Goal: Task Accomplishment & Management: Manage account settings

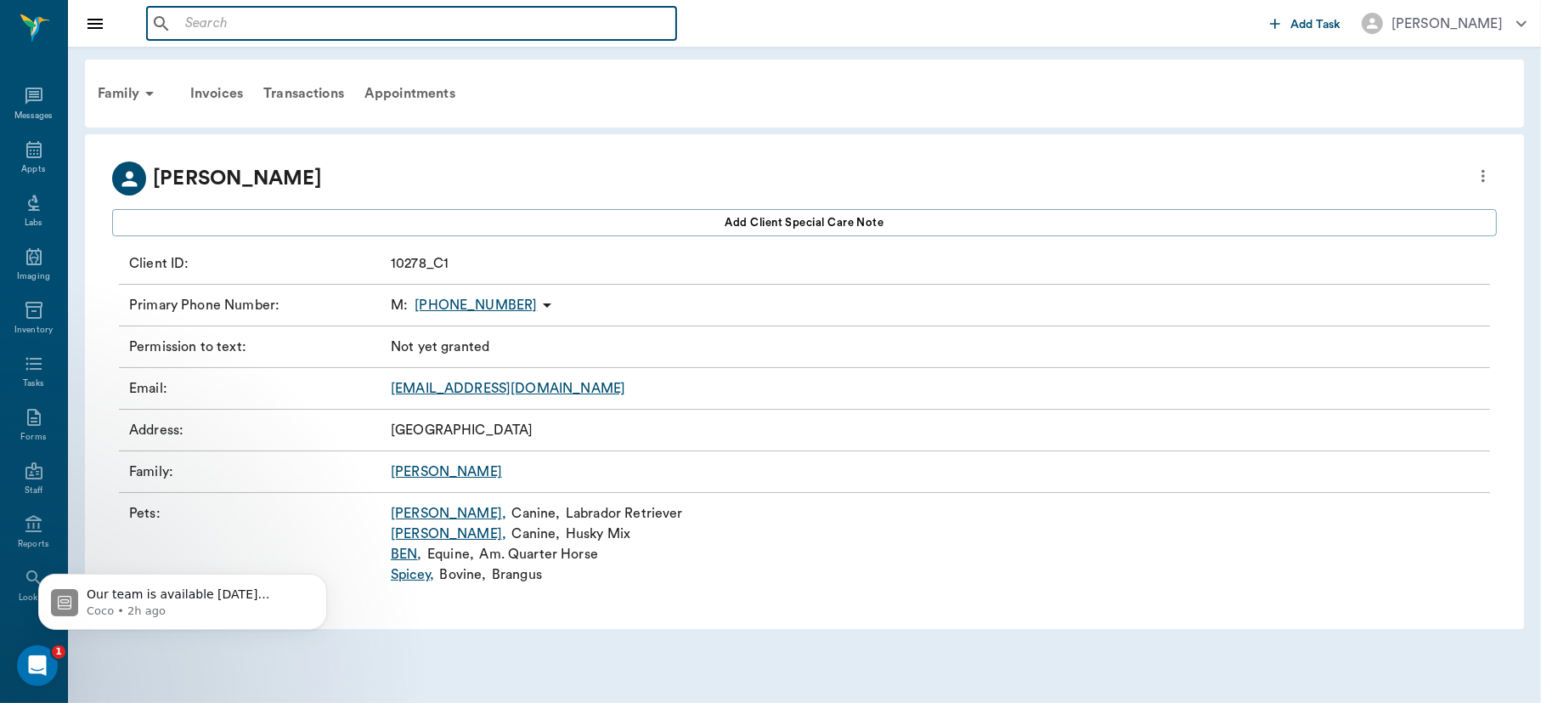
click at [249, 26] on input "text" at bounding box center [423, 24] width 491 height 24
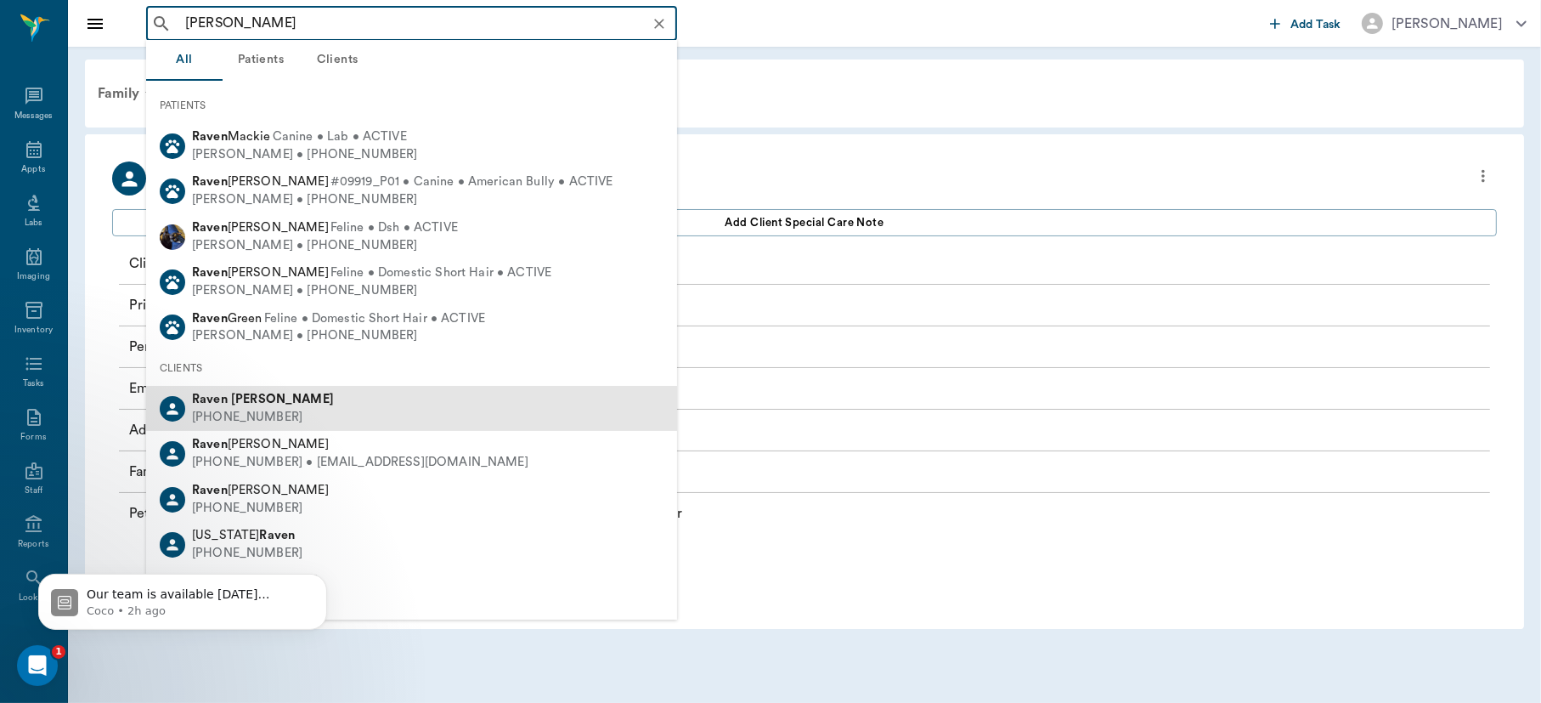
click at [270, 401] on b "[PERSON_NAME]" at bounding box center [282, 399] width 103 height 13
type input "[PERSON_NAME]"
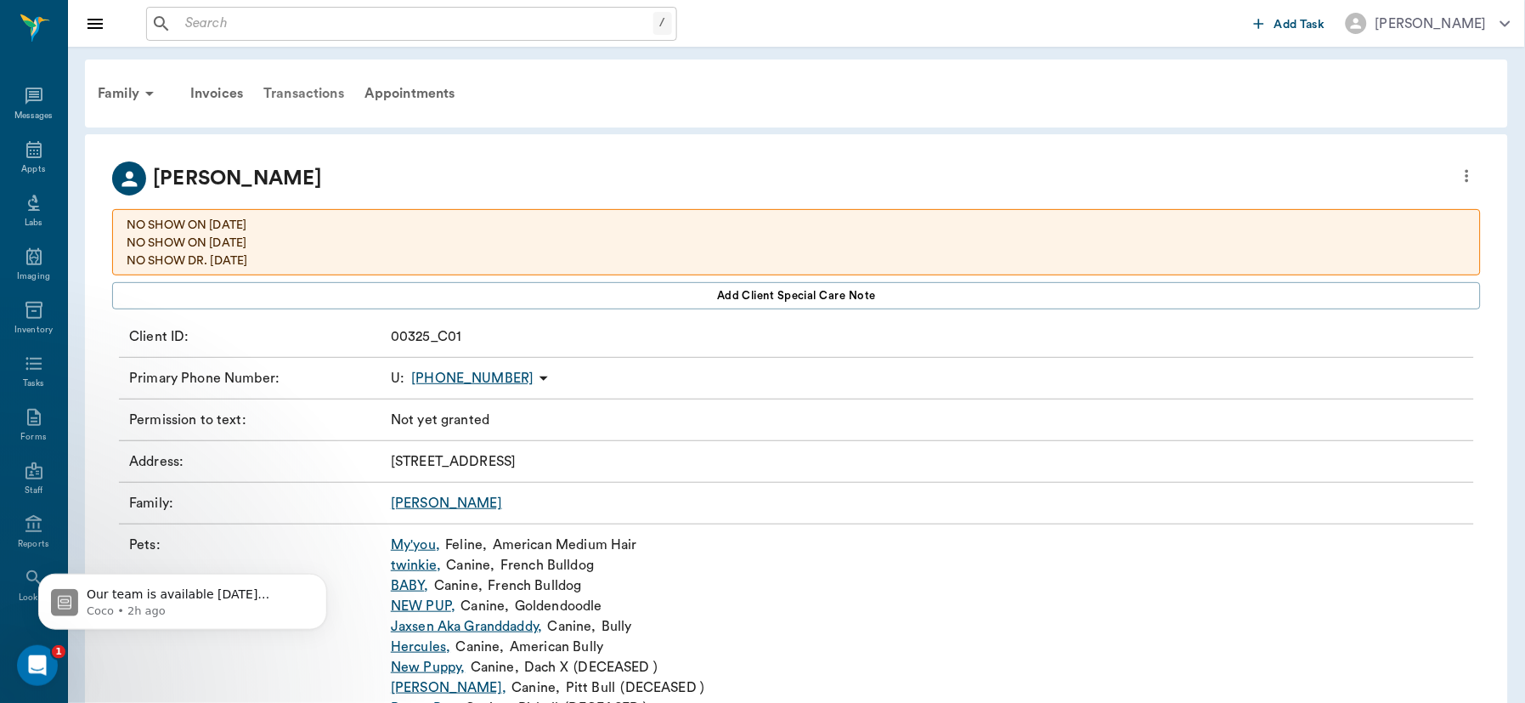
click at [319, 93] on div "Transactions" at bounding box center [303, 93] width 101 height 41
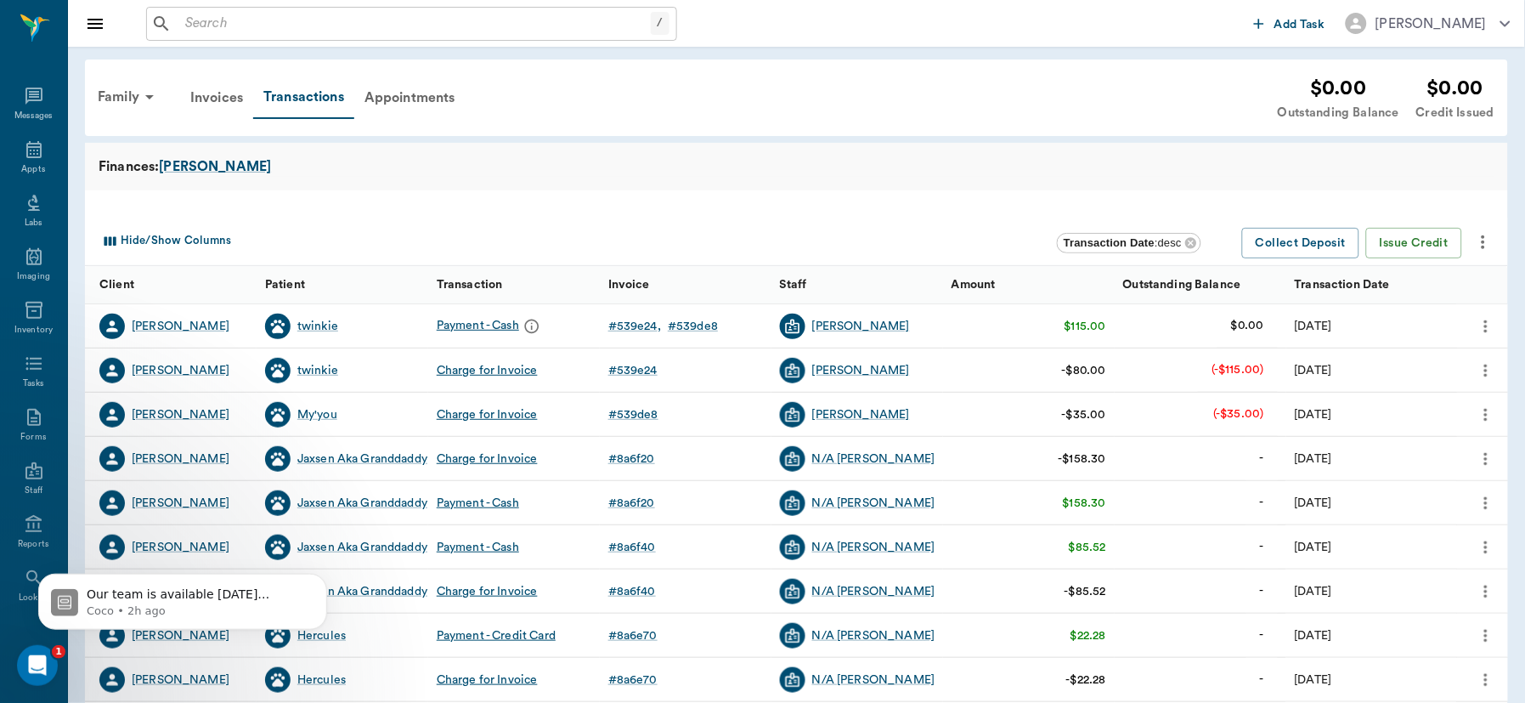
click at [1488, 418] on icon "more" at bounding box center [1485, 414] width 3 height 13
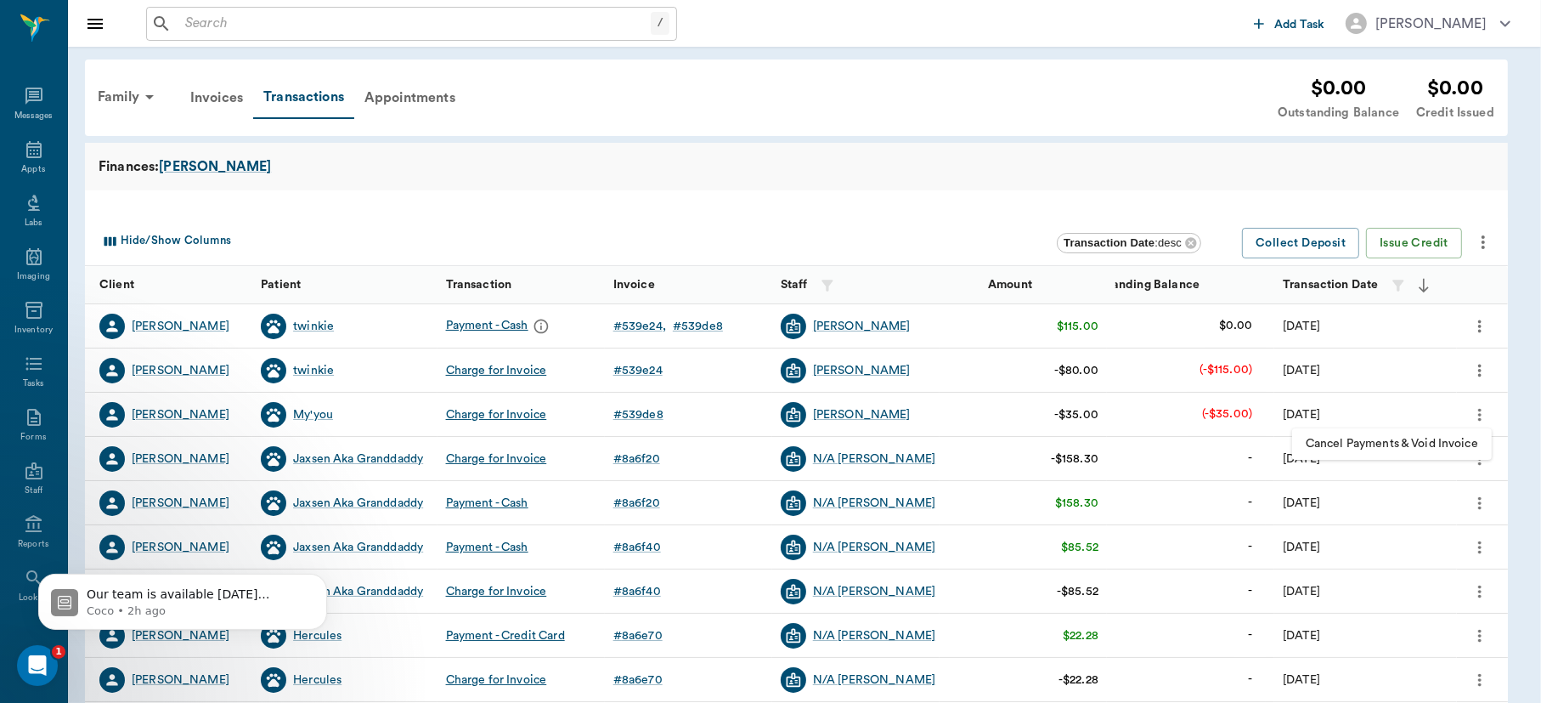
click at [1445, 440] on span "Cancel Payments & Void Invoice" at bounding box center [1392, 444] width 172 height 18
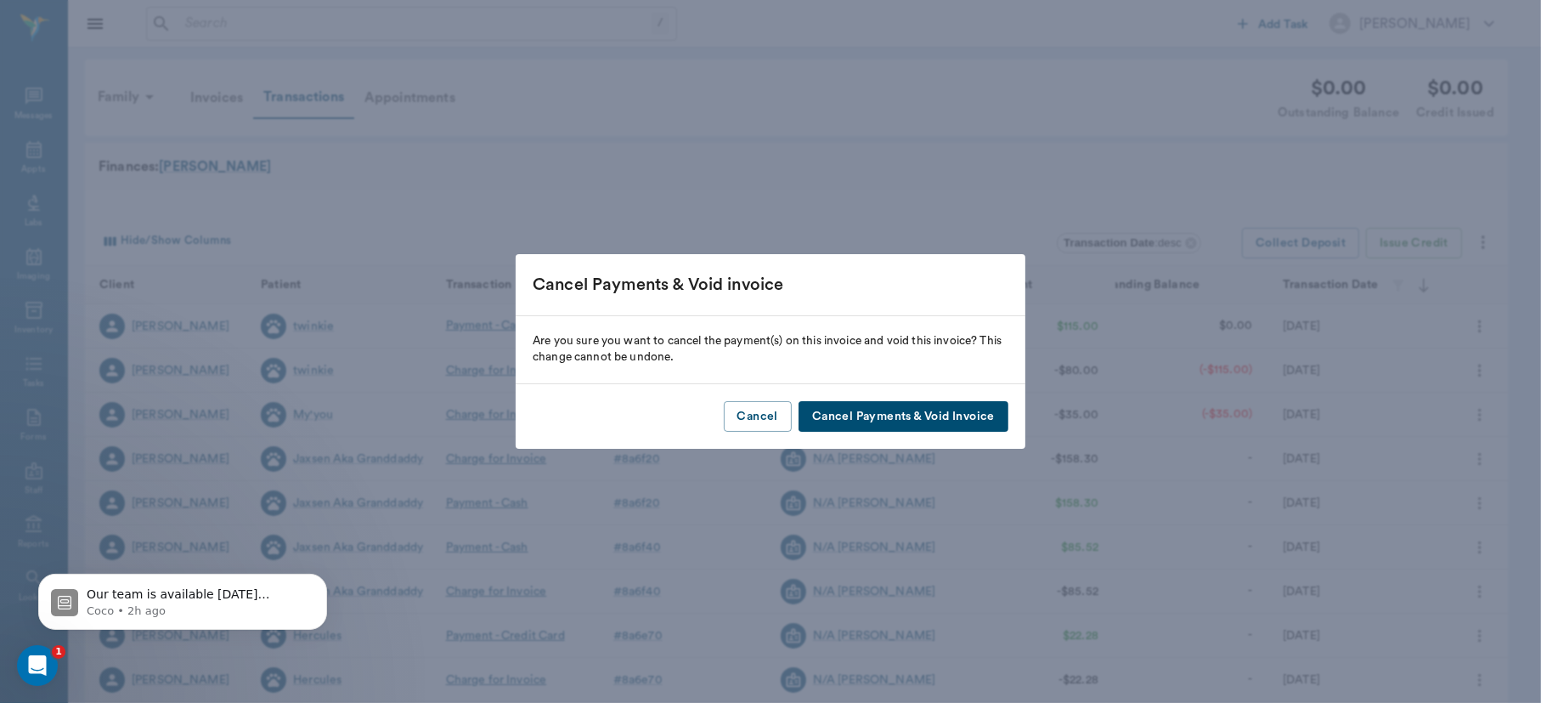
click at [947, 415] on button "Cancel Payments & Void Invoice" at bounding box center [904, 416] width 210 height 31
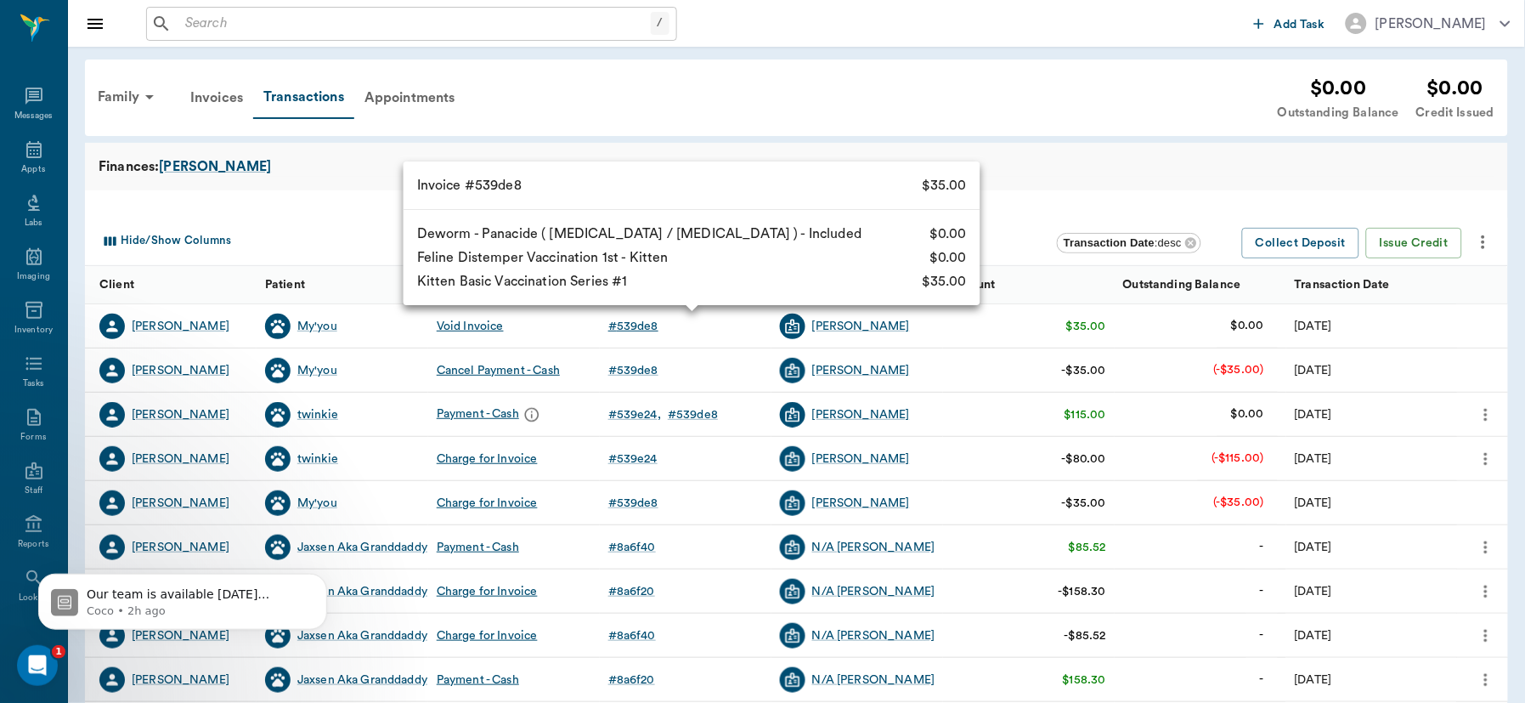
click at [633, 329] on div "# 539de8" at bounding box center [633, 326] width 50 height 17
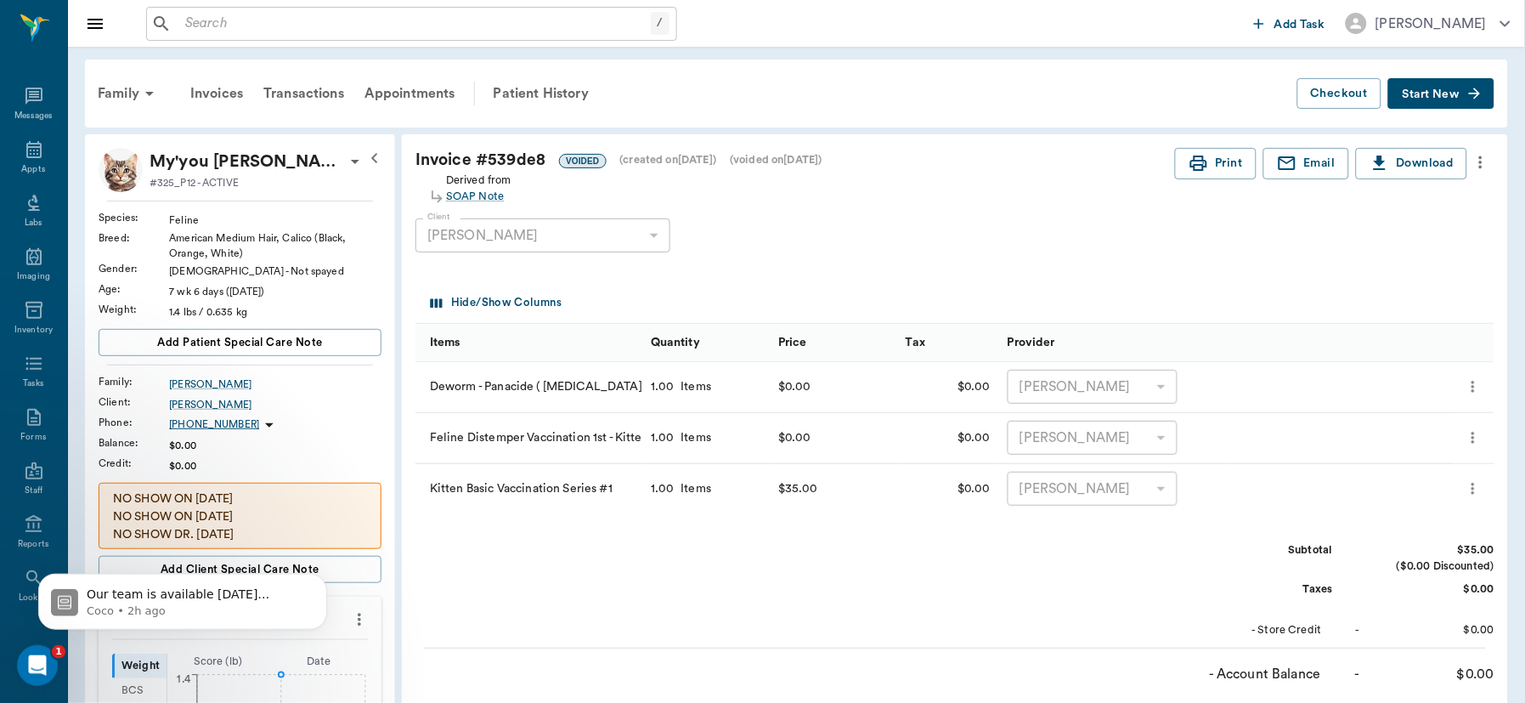
click at [1481, 163] on icon "more" at bounding box center [1481, 162] width 19 height 20
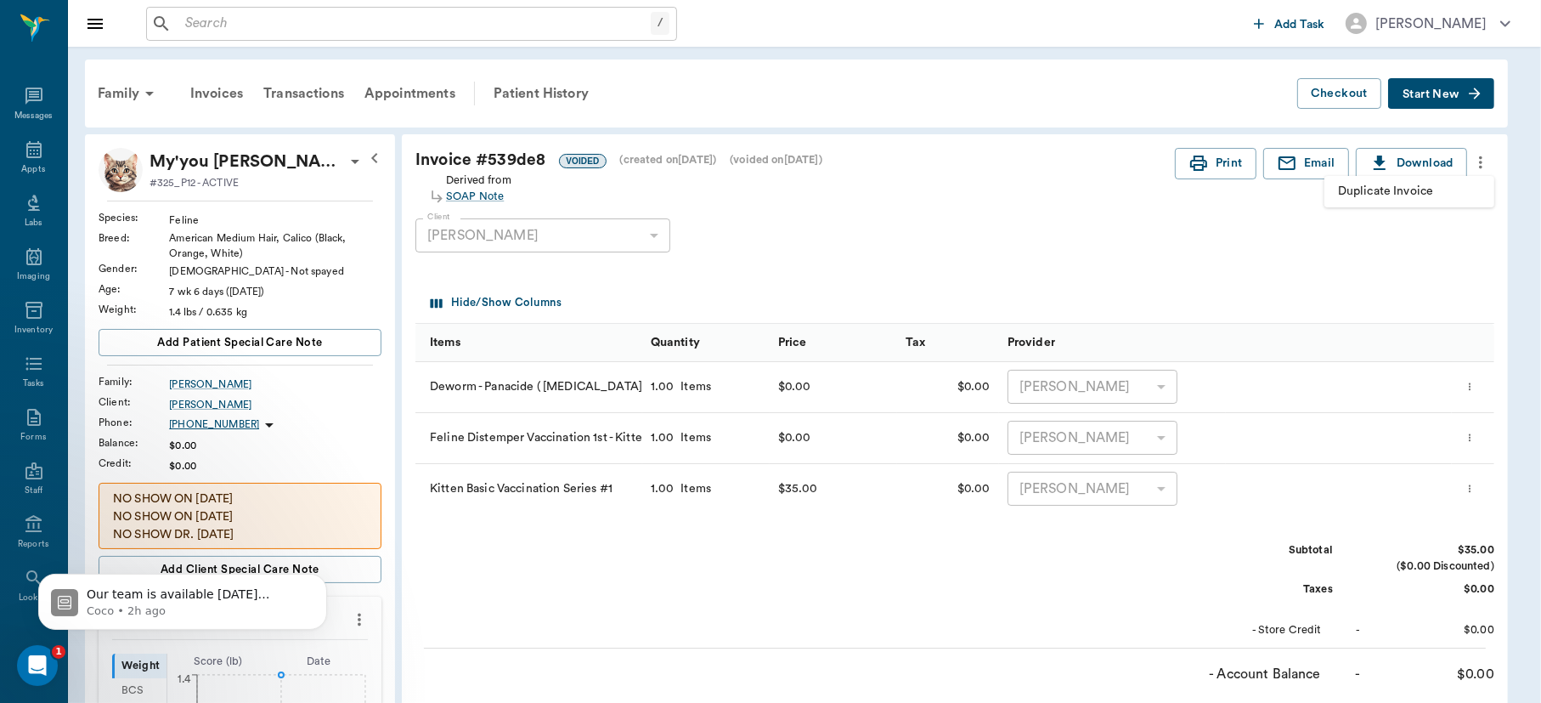
click at [1435, 183] on span "Duplicate Invoice" at bounding box center [1409, 192] width 143 height 18
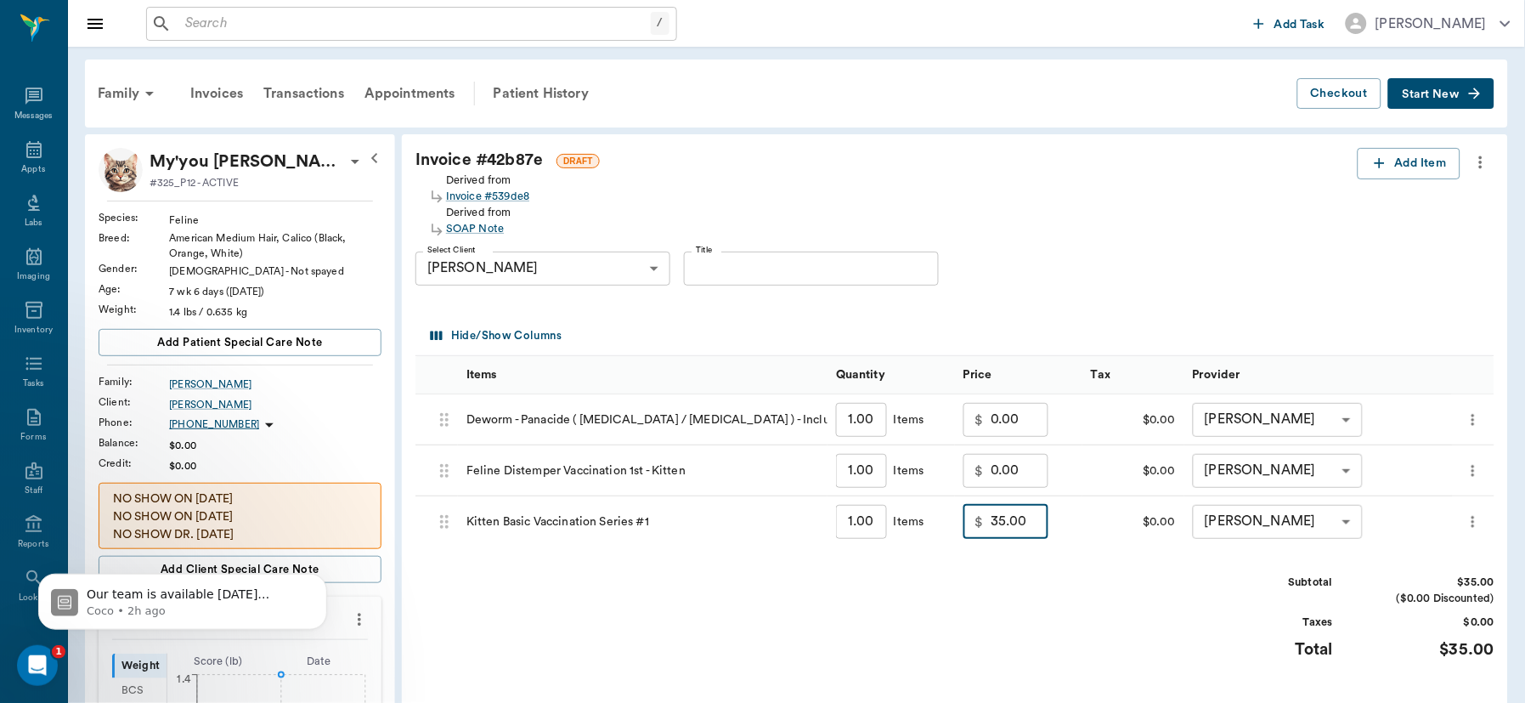
click at [1041, 514] on input "35.00" at bounding box center [1020, 522] width 58 height 34
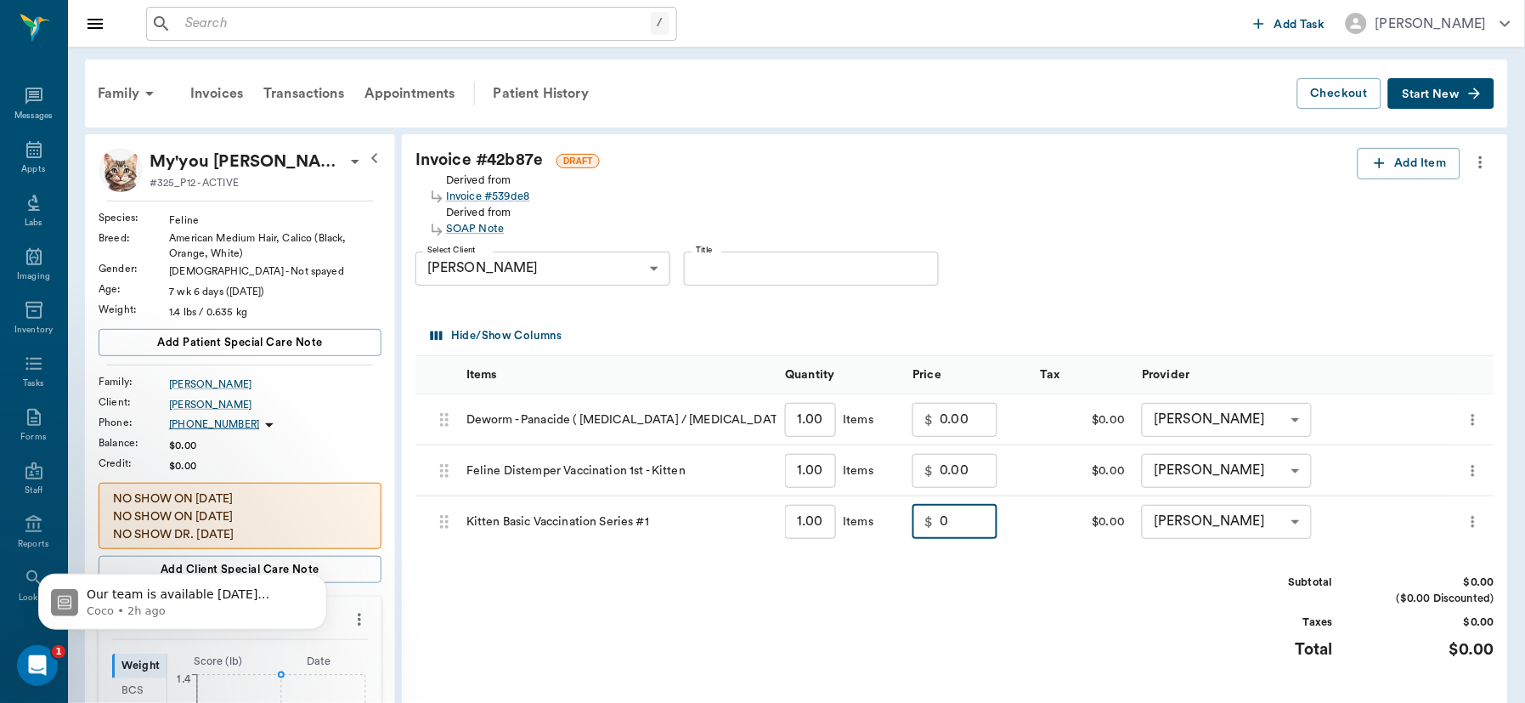
type input "0.00"
click at [1093, 585] on div "Subtotal $0.00 ($0.00 Discounted) Taxes $0.00 Total $0.00" at bounding box center [954, 626] width 1079 height 105
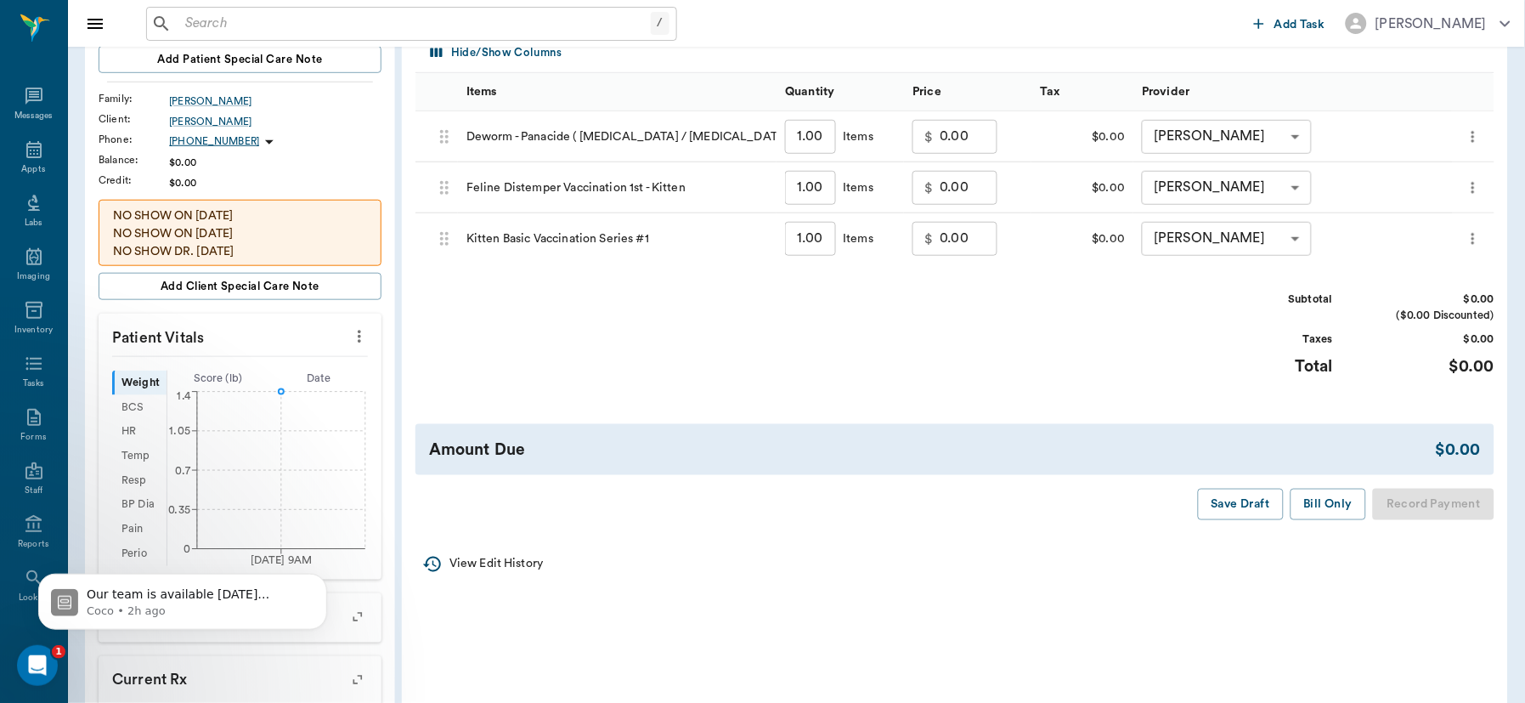
scroll to position [286, 0]
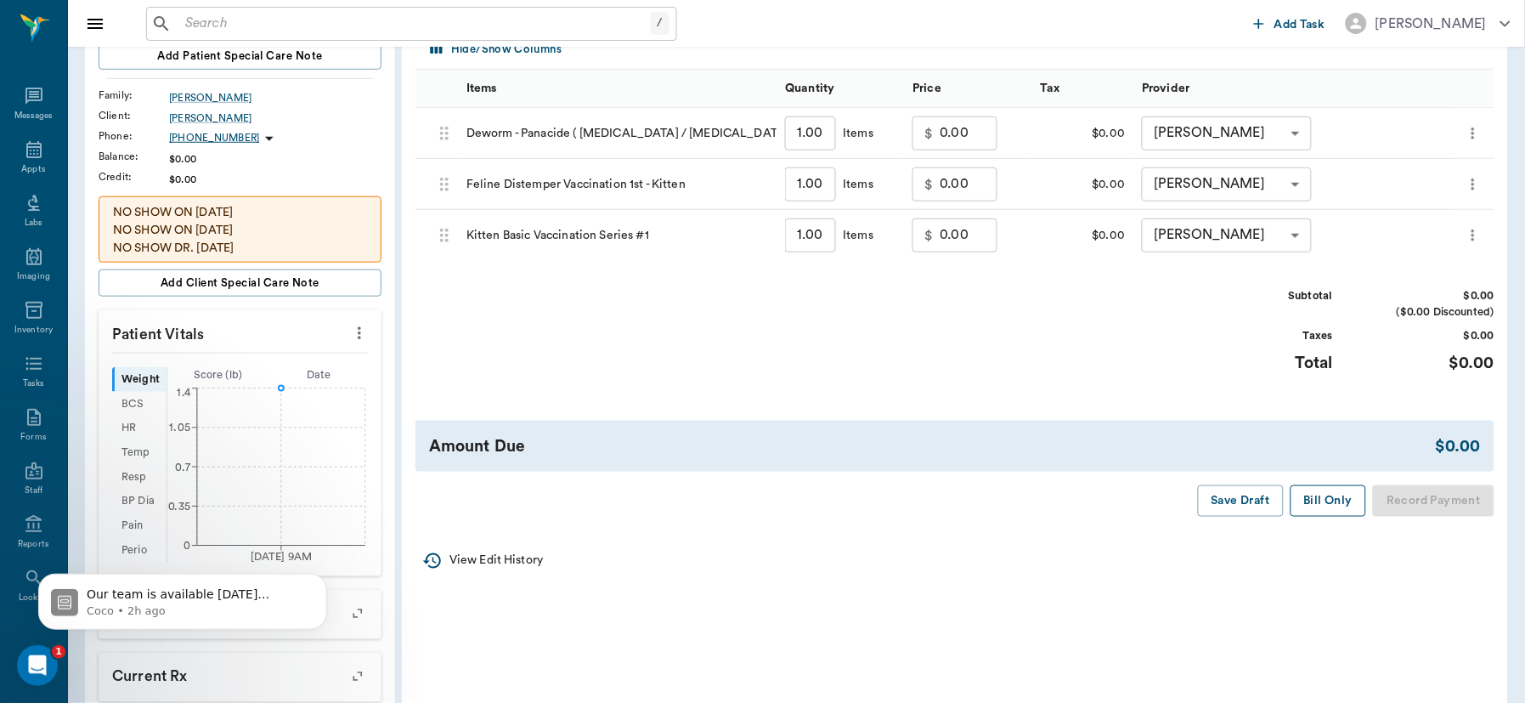
click at [1319, 506] on button "Bill Only" at bounding box center [1329, 500] width 76 height 31
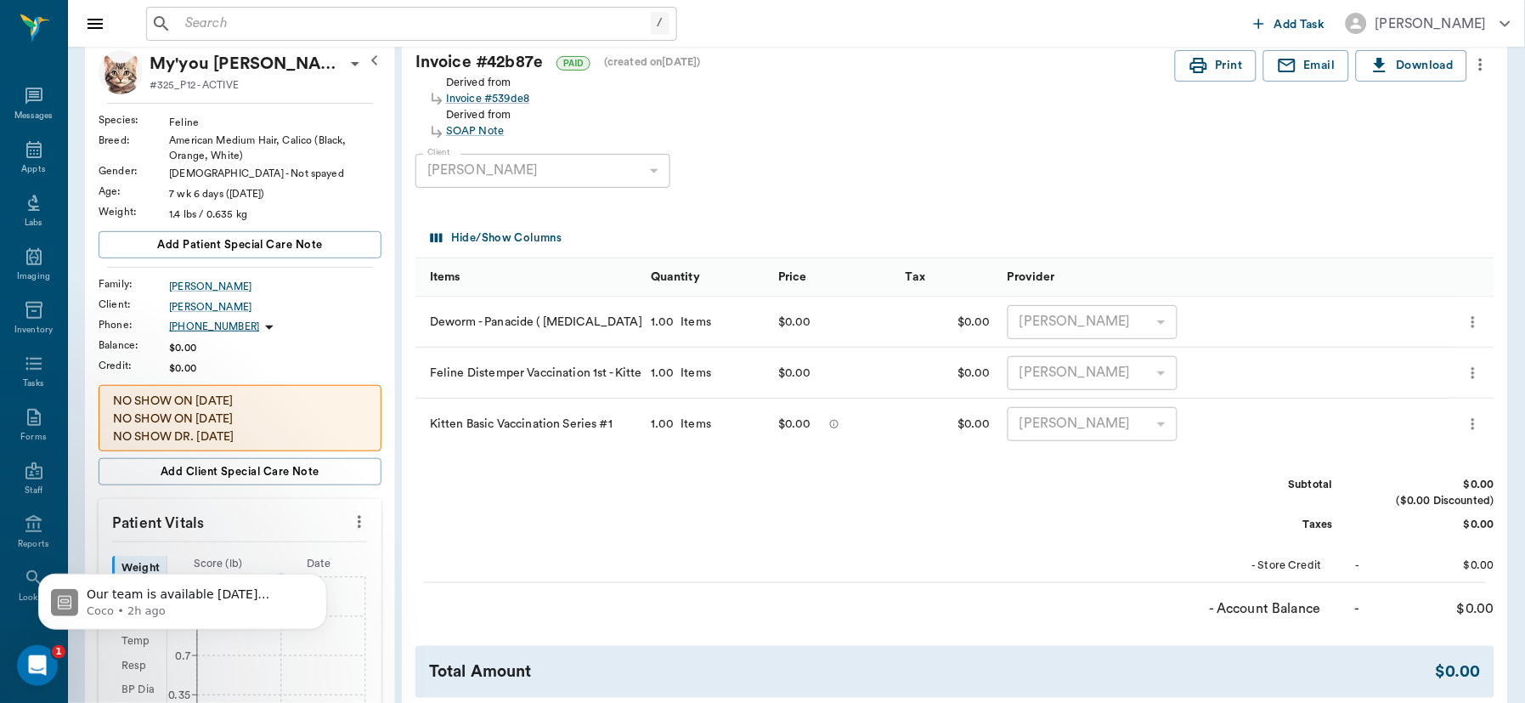
scroll to position [0, 0]
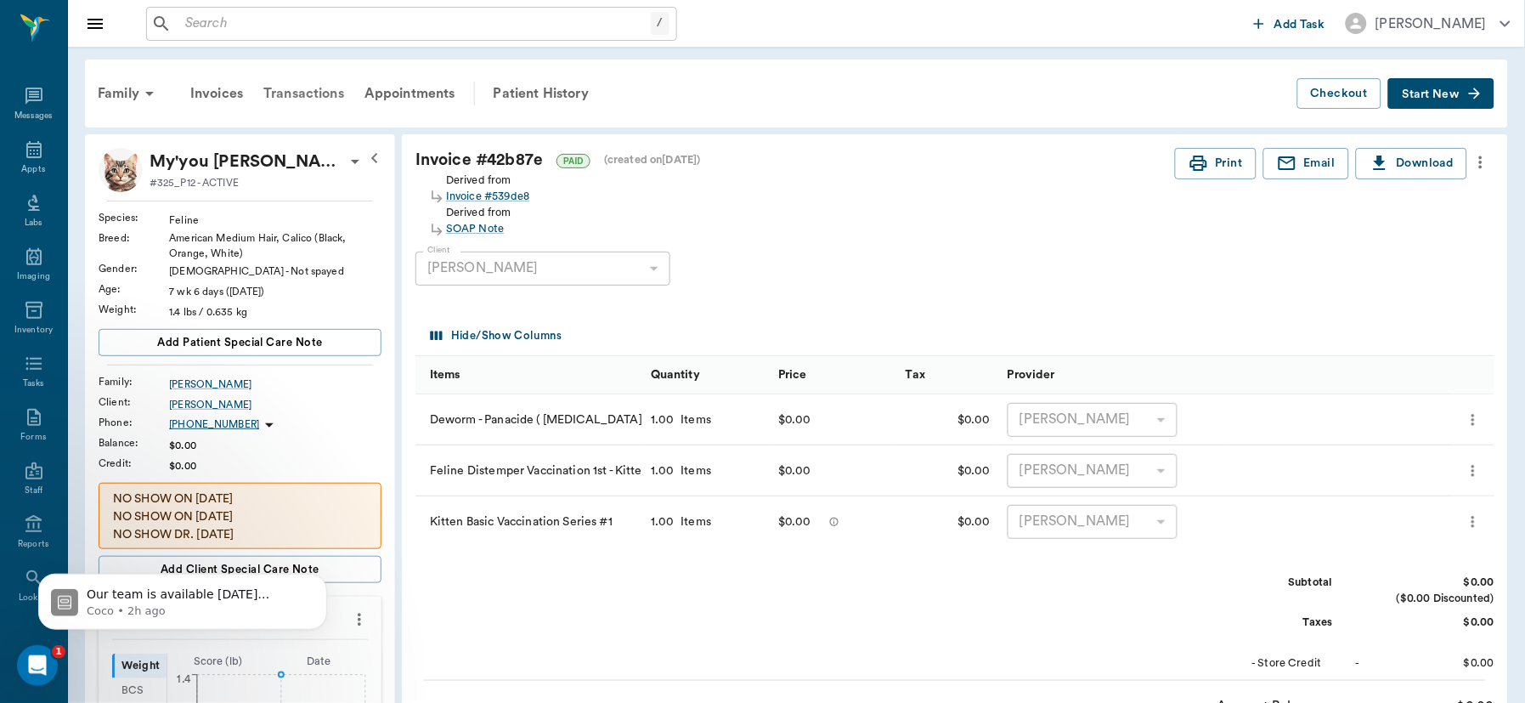
click at [304, 93] on div "Transactions" at bounding box center [303, 93] width 101 height 41
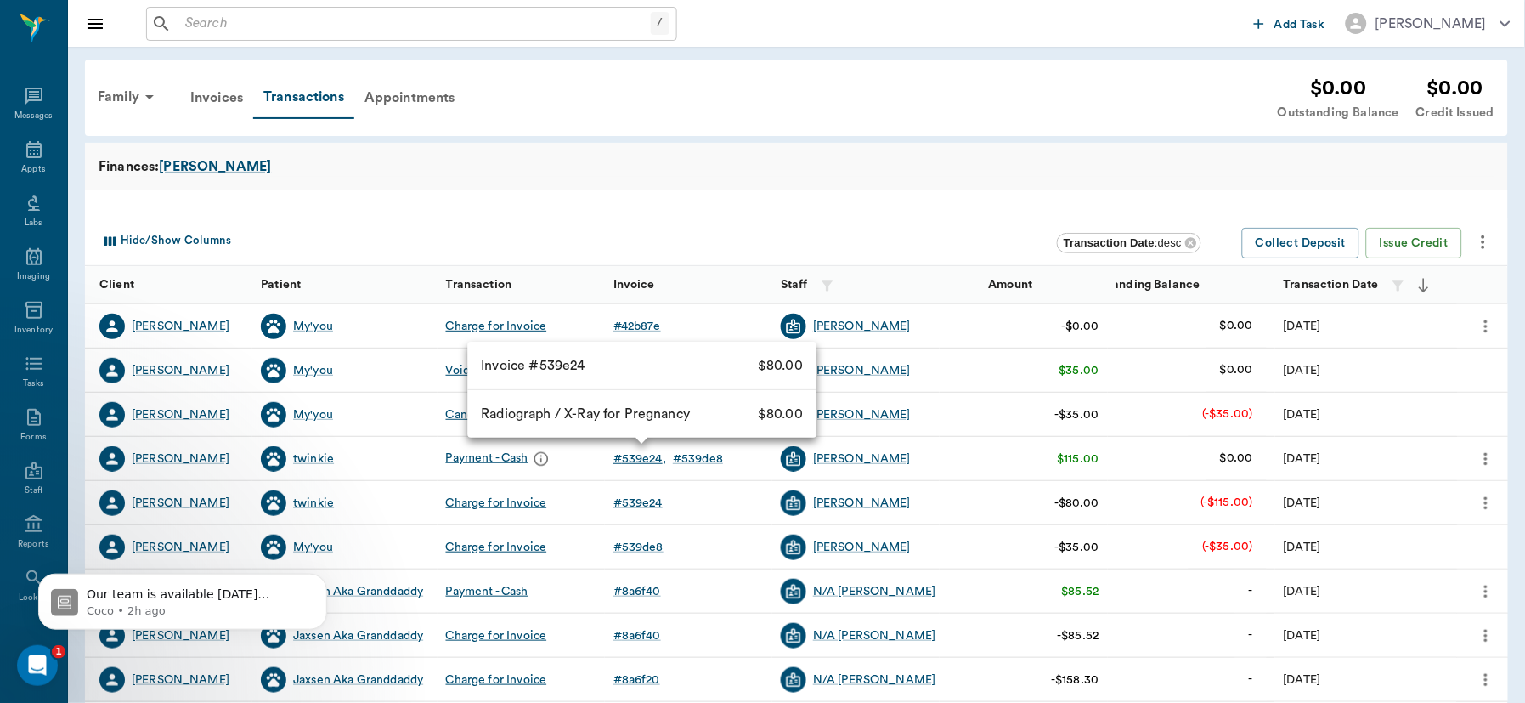
click at [640, 461] on div "# 539e24" at bounding box center [639, 458] width 53 height 17
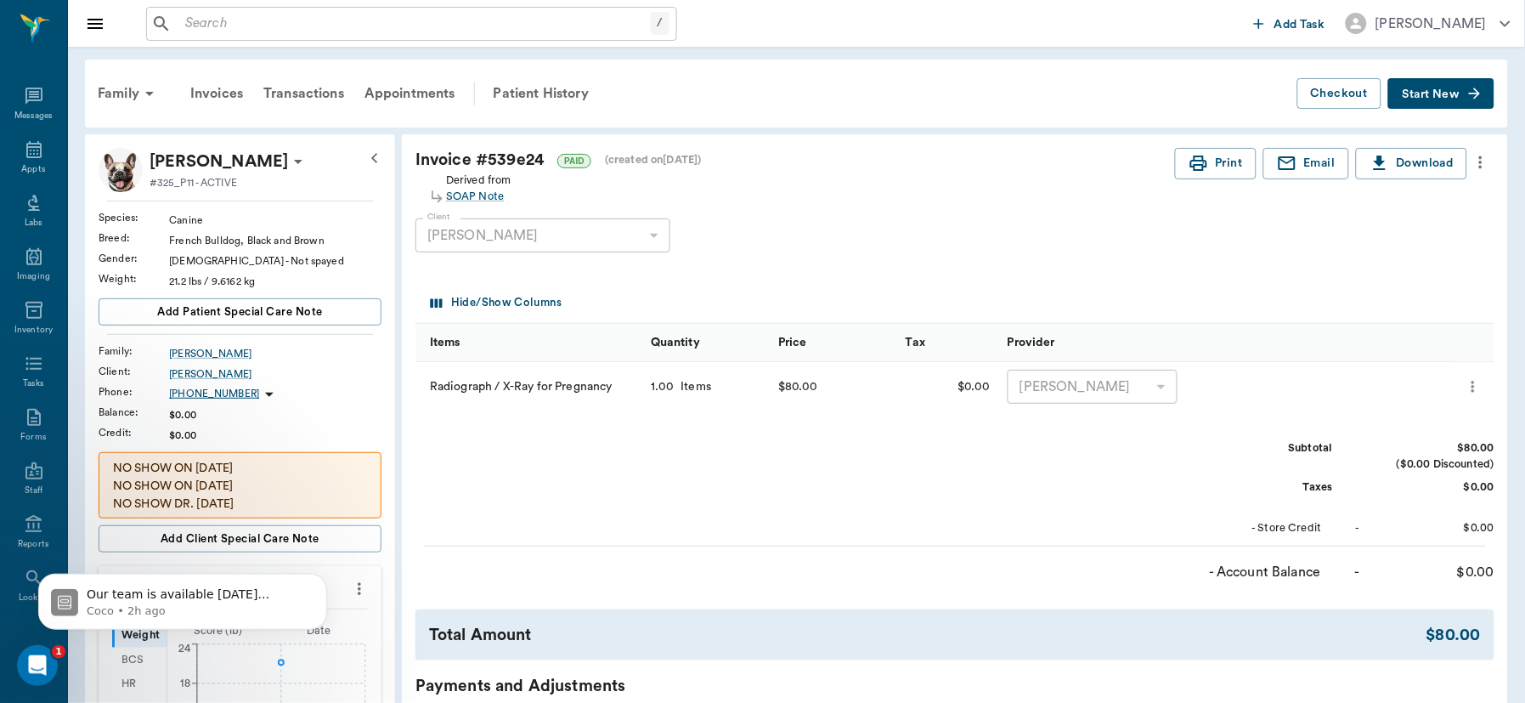
click at [1479, 155] on icon "more" at bounding box center [1481, 162] width 19 height 20
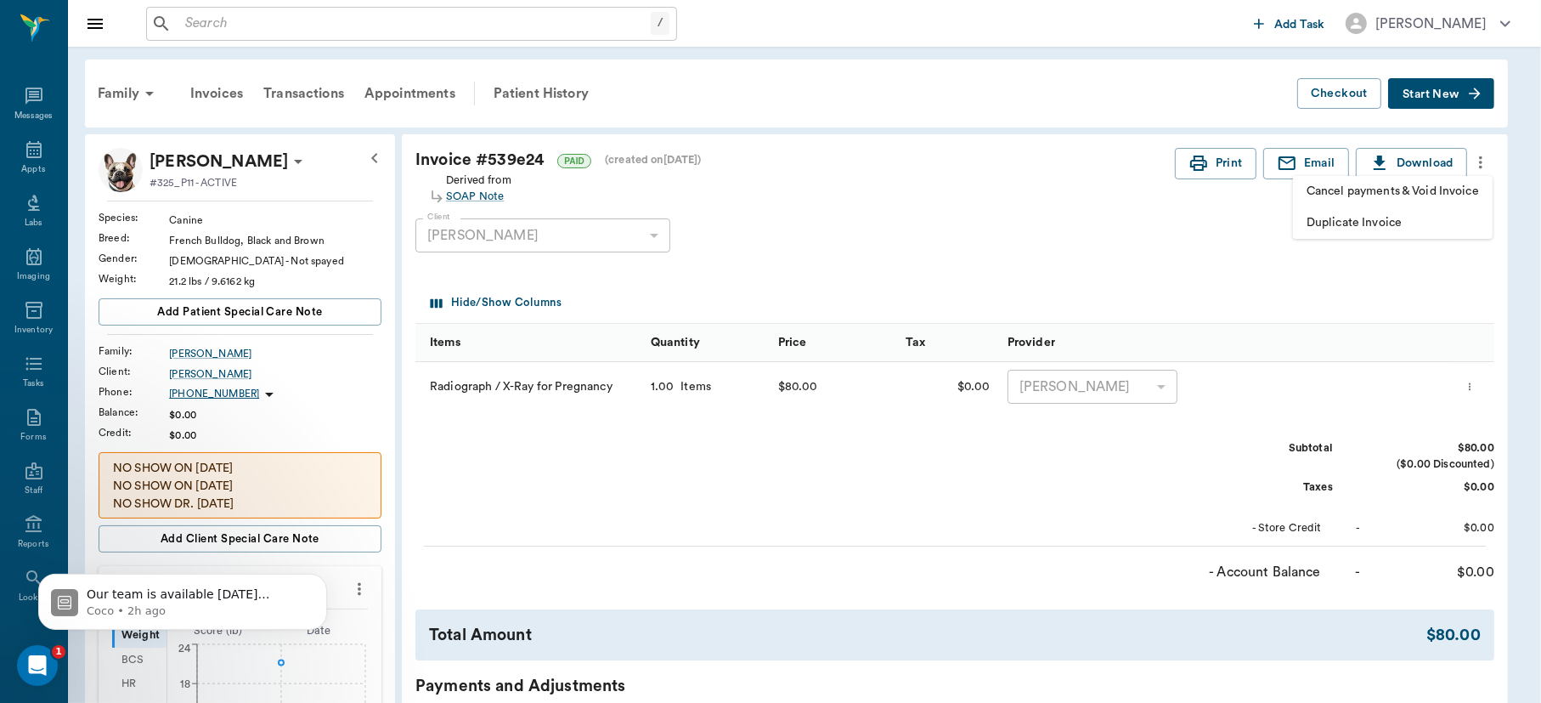
click at [1383, 217] on span "Duplicate Invoice" at bounding box center [1393, 223] width 172 height 18
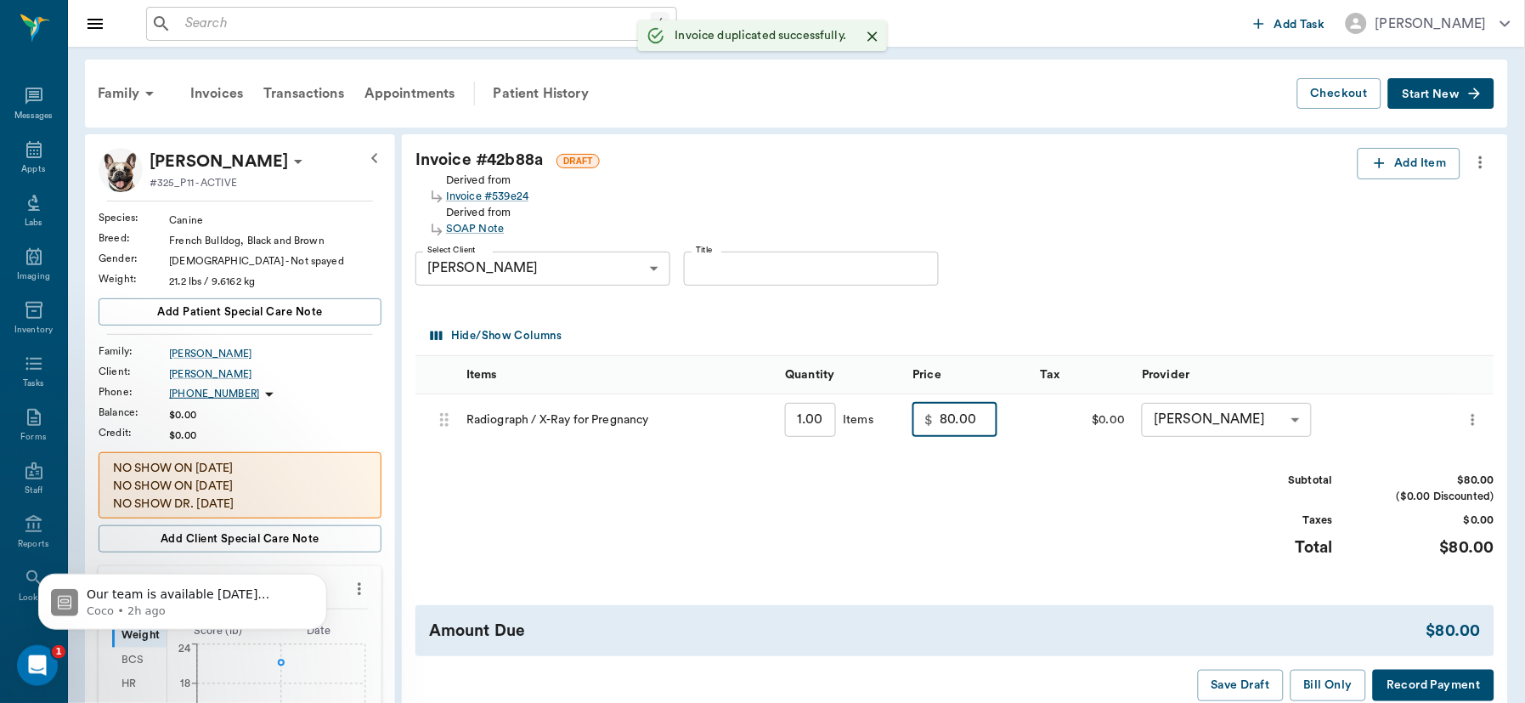
click at [986, 421] on input "80.00" at bounding box center [970, 420] width 58 height 34
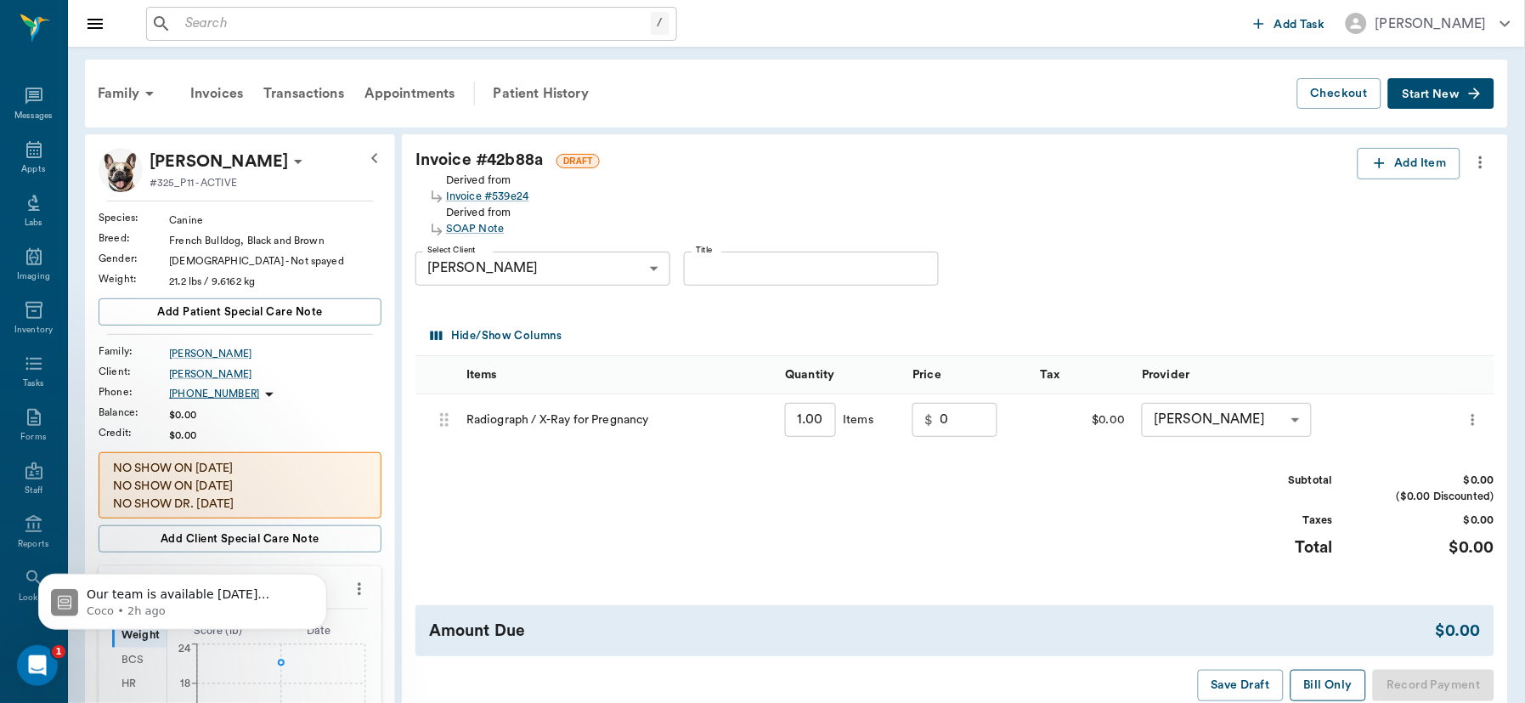
type input "0.00"
click at [1339, 681] on button "Bill Only" at bounding box center [1329, 684] width 76 height 31
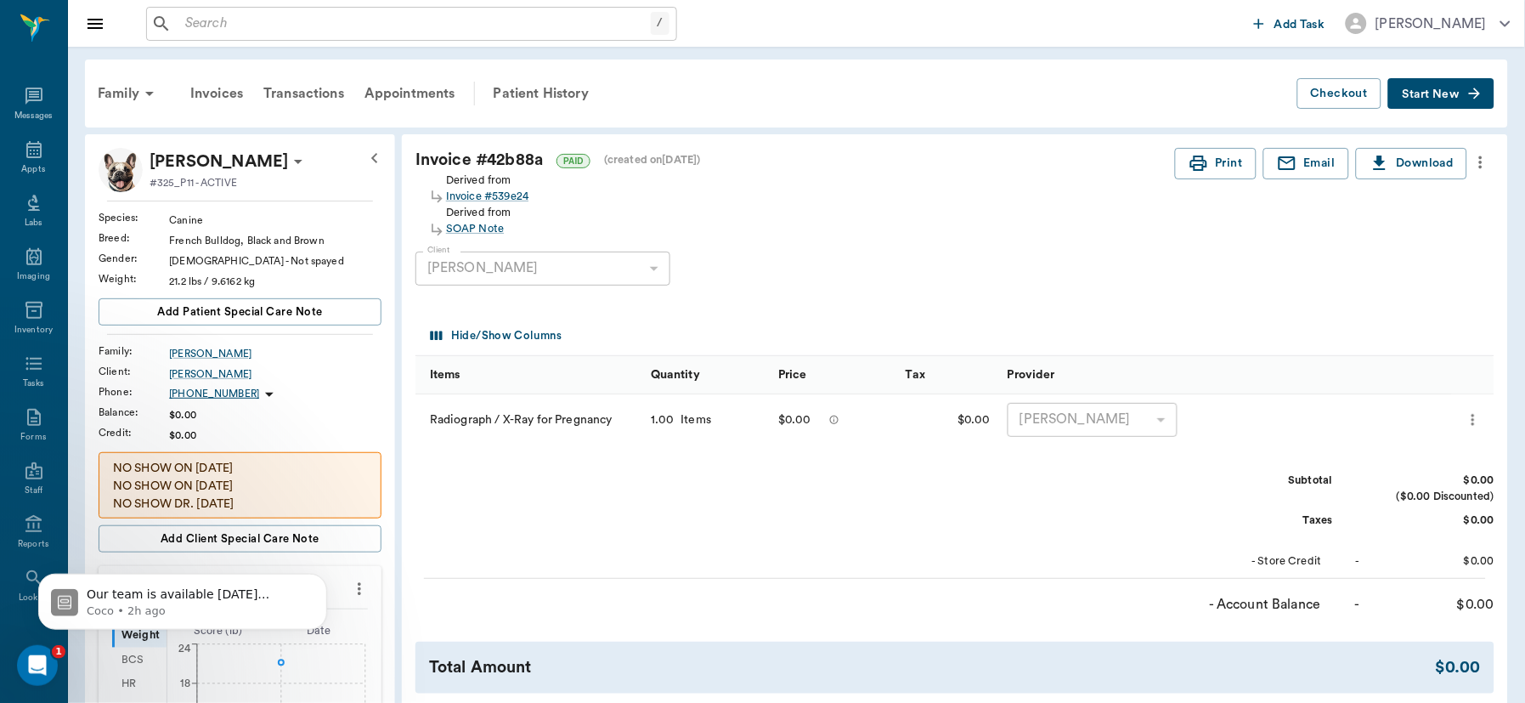
click at [1478, 159] on icon "more" at bounding box center [1481, 162] width 19 height 20
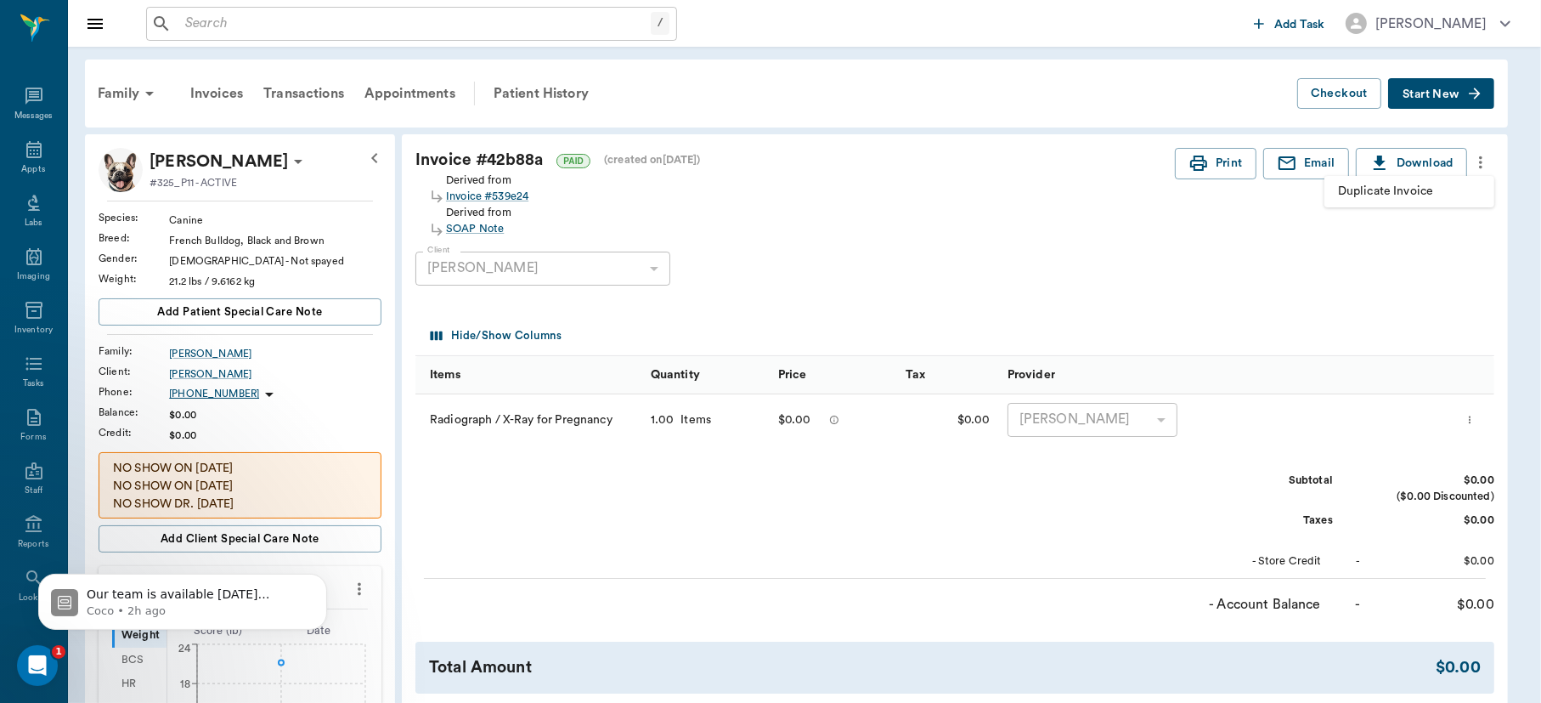
click at [1408, 194] on span "Duplicate Invoice" at bounding box center [1409, 192] width 143 height 18
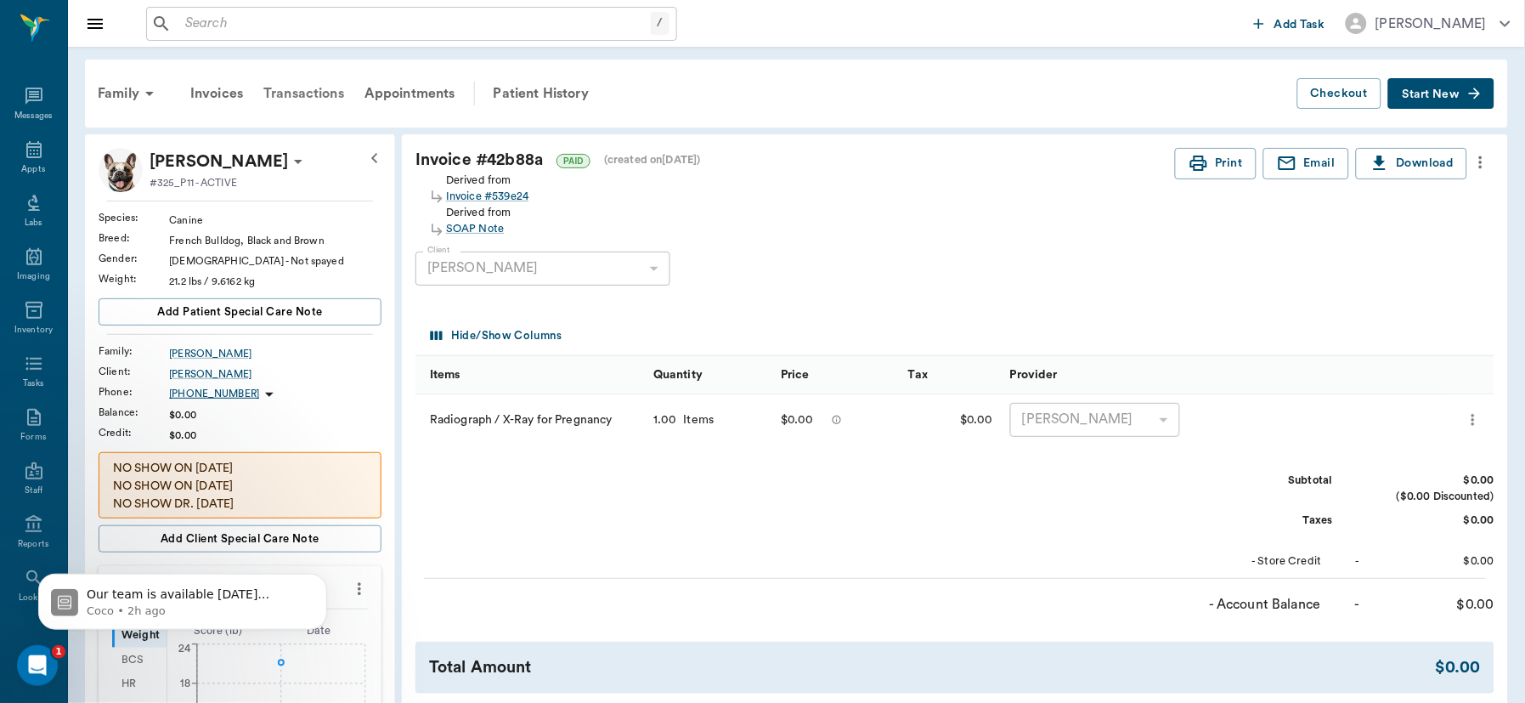
click at [296, 95] on div "Transactions" at bounding box center [303, 93] width 101 height 41
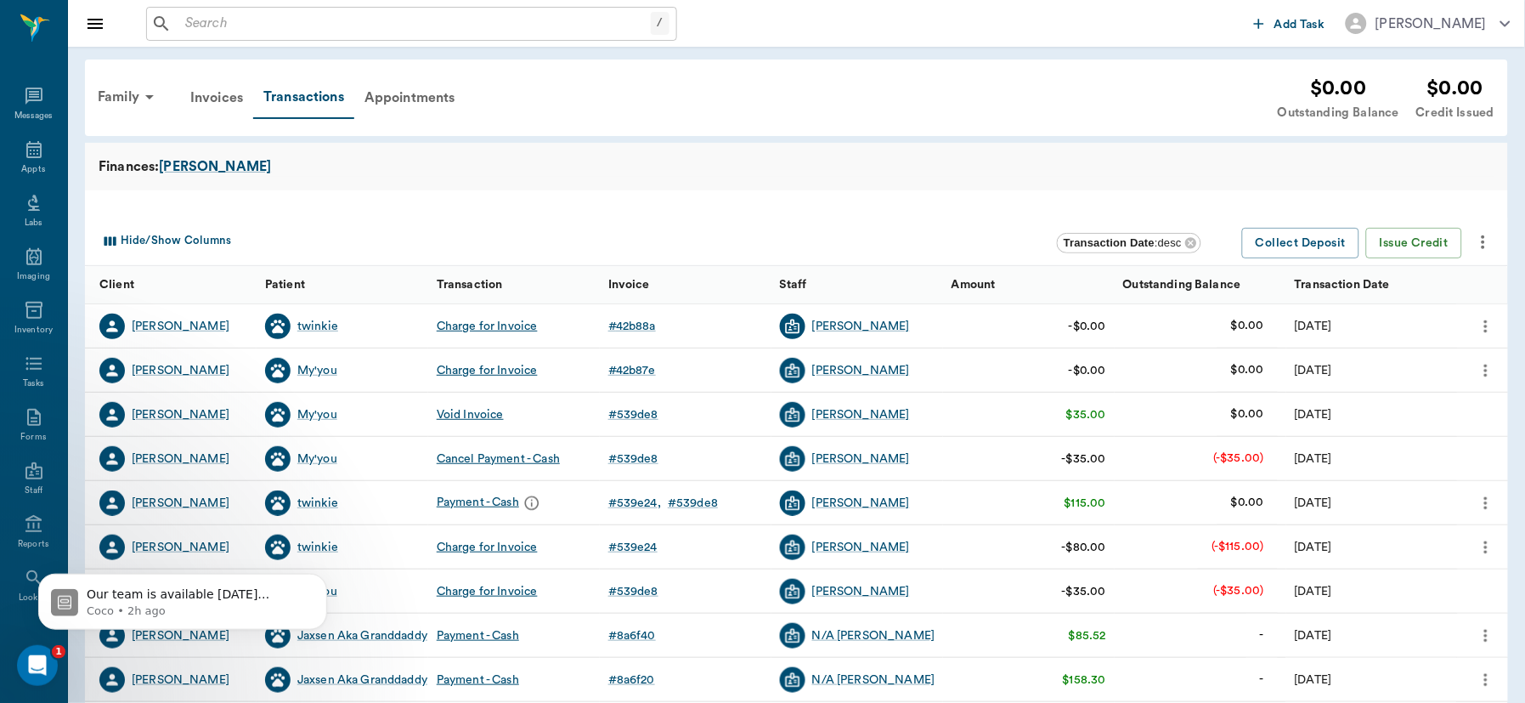
click at [1482, 499] on icon "more" at bounding box center [1486, 503] width 19 height 20
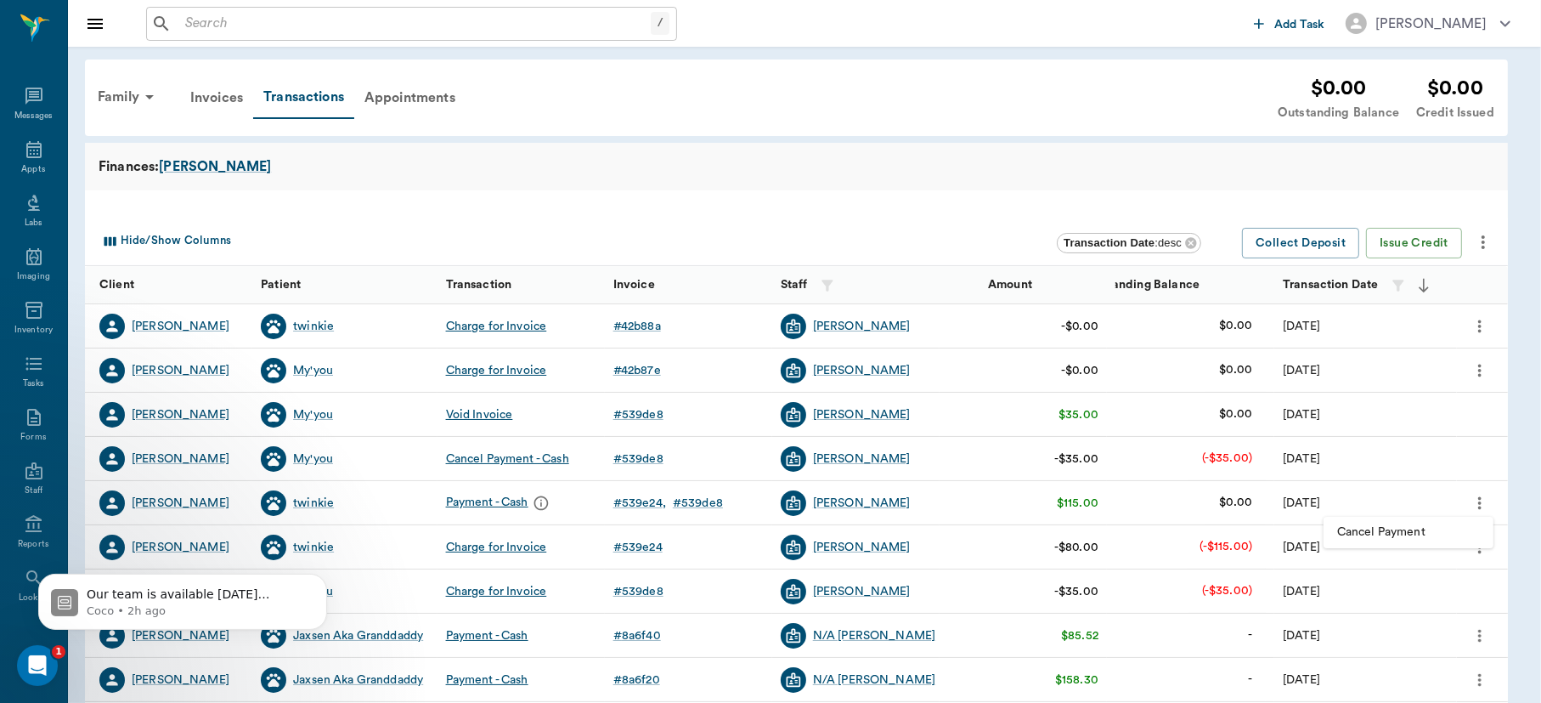
click at [1402, 535] on span "Cancel Payment" at bounding box center [1408, 532] width 143 height 18
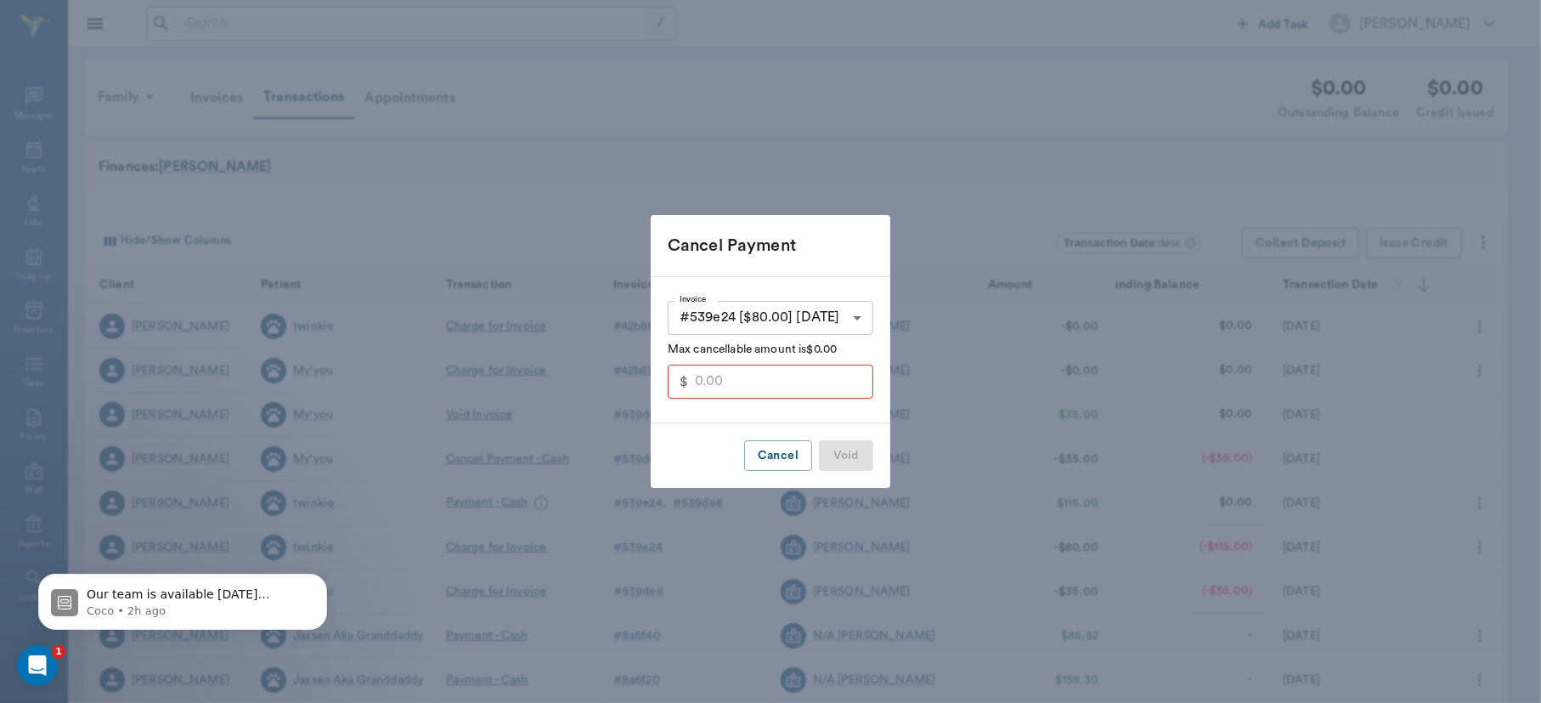
type input "80.00"
click at [840, 459] on button "Void" at bounding box center [846, 455] width 54 height 31
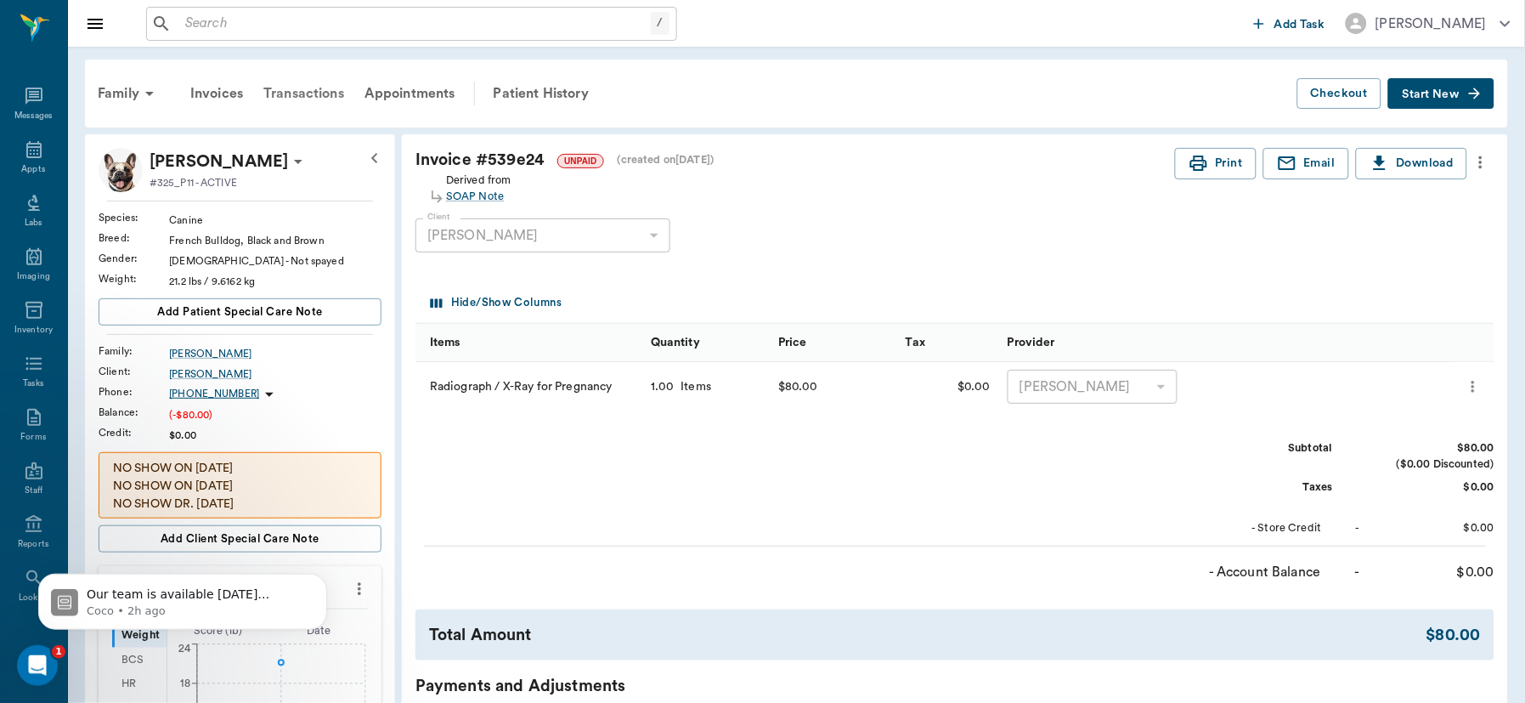
click at [308, 89] on div "Transactions" at bounding box center [303, 93] width 101 height 41
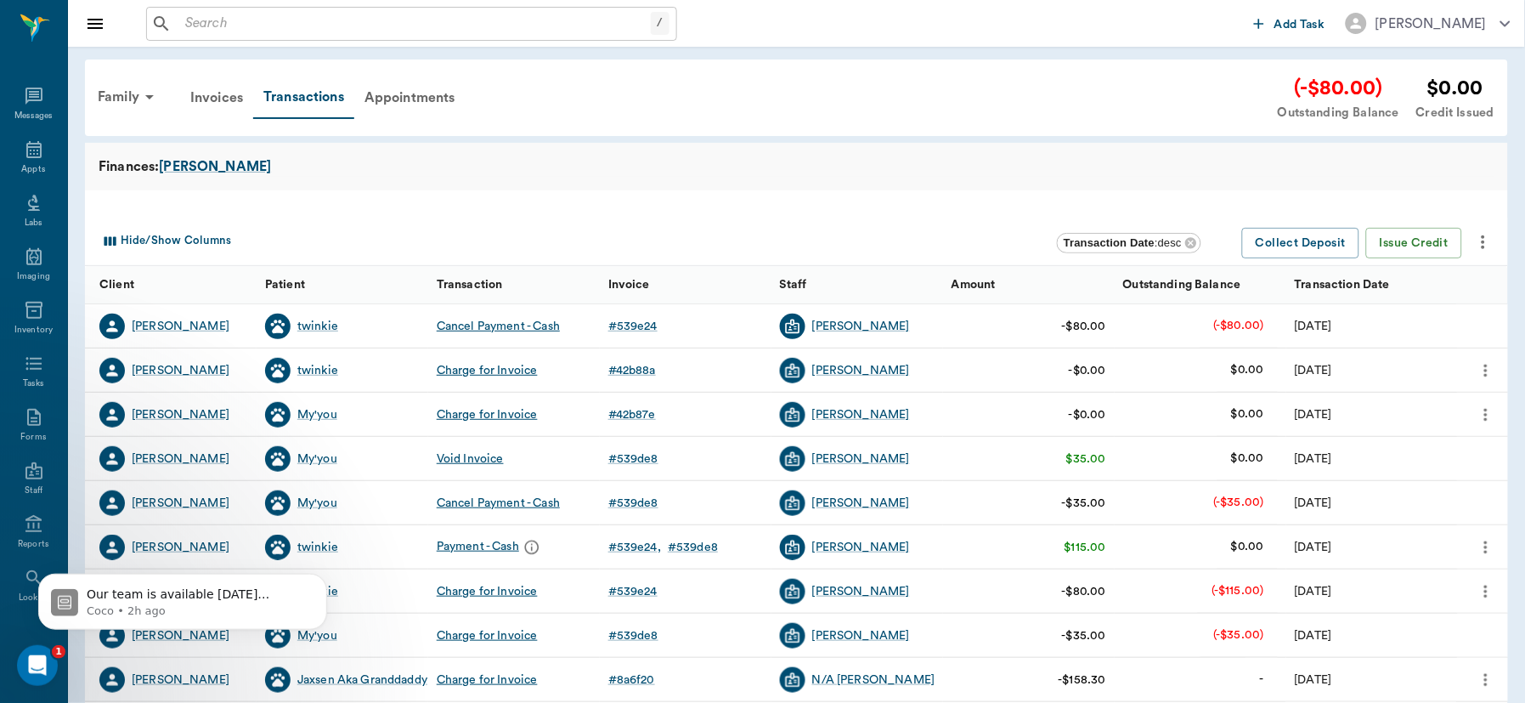
click at [1483, 590] on icon "more" at bounding box center [1486, 591] width 19 height 20
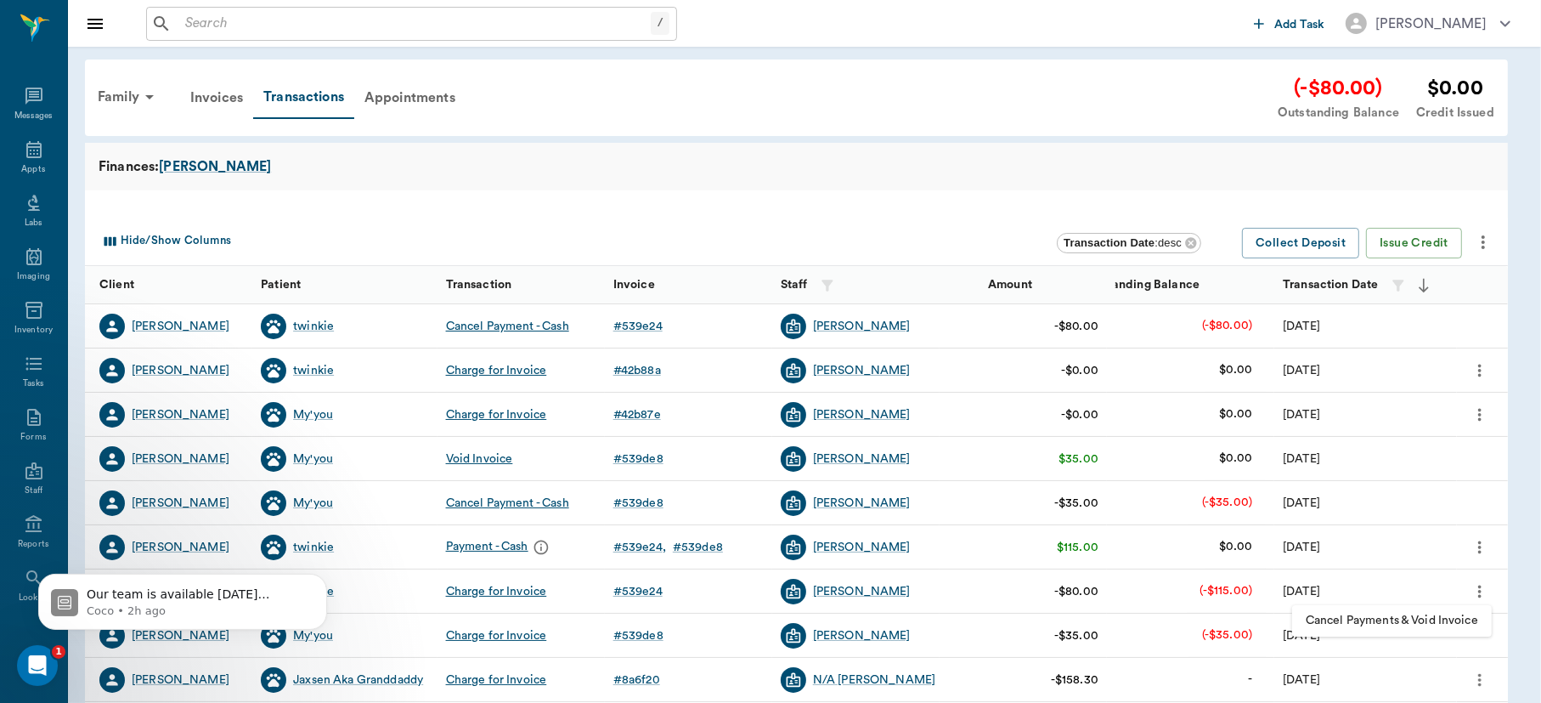
click at [1402, 618] on span "Cancel Payments & Void Invoice" at bounding box center [1392, 621] width 172 height 18
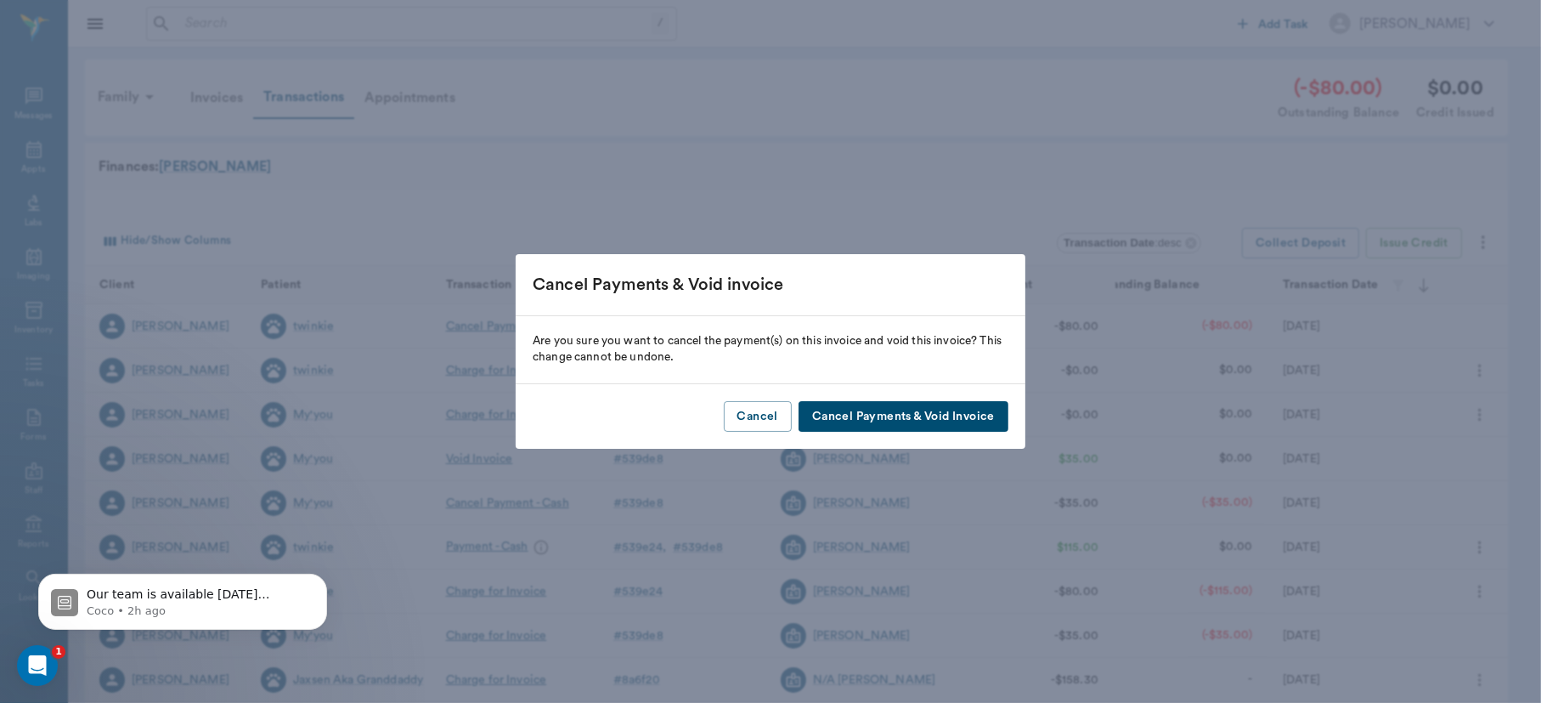
click at [923, 415] on button "Cancel Payments & Void Invoice" at bounding box center [904, 416] width 210 height 31
